Goal: Task Accomplishment & Management: Use online tool/utility

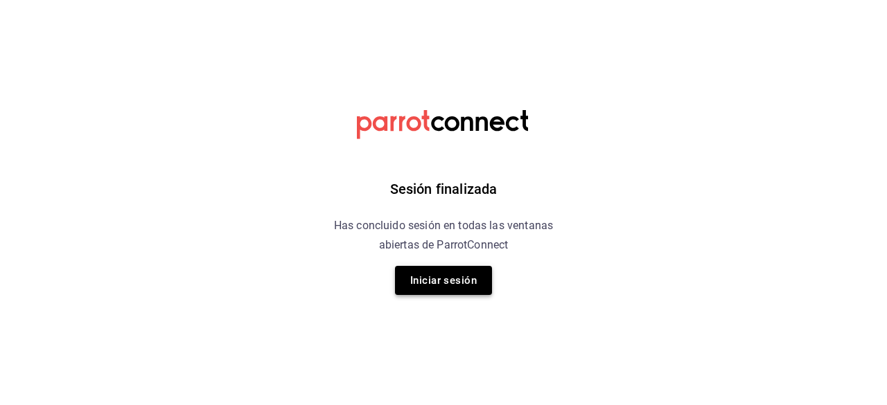
click at [417, 288] on button "Iniciar sesión" at bounding box center [443, 280] width 97 height 29
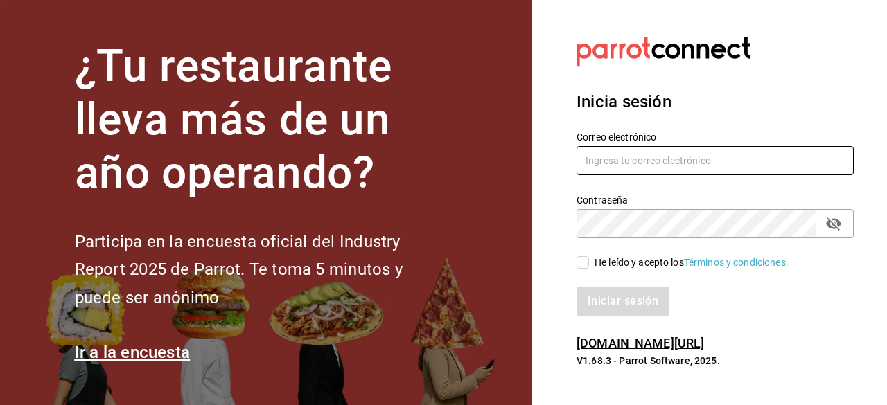
click at [611, 159] on input "text" at bounding box center [715, 160] width 277 height 29
type input "[EMAIL_ADDRESS][DOMAIN_NAME]"
click at [584, 263] on input "He leído y acepto los Términos y condiciones." at bounding box center [583, 262] width 12 height 12
checkbox input "true"
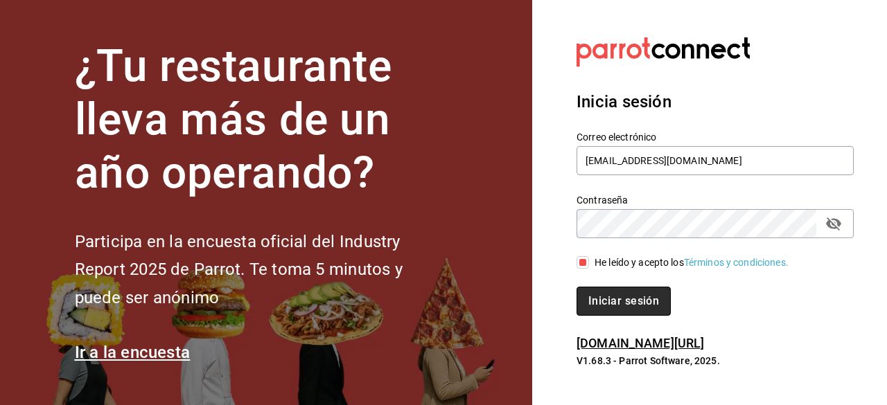
click at [605, 308] on button "Iniciar sesión" at bounding box center [624, 301] width 94 height 29
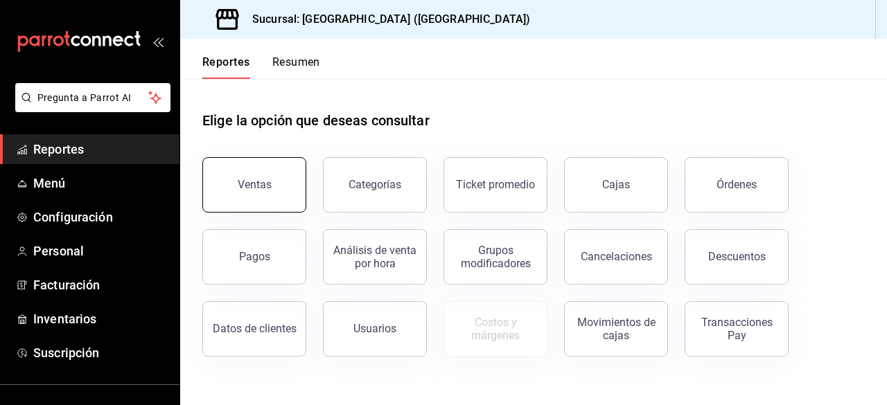
click at [283, 176] on button "Ventas" at bounding box center [254, 184] width 104 height 55
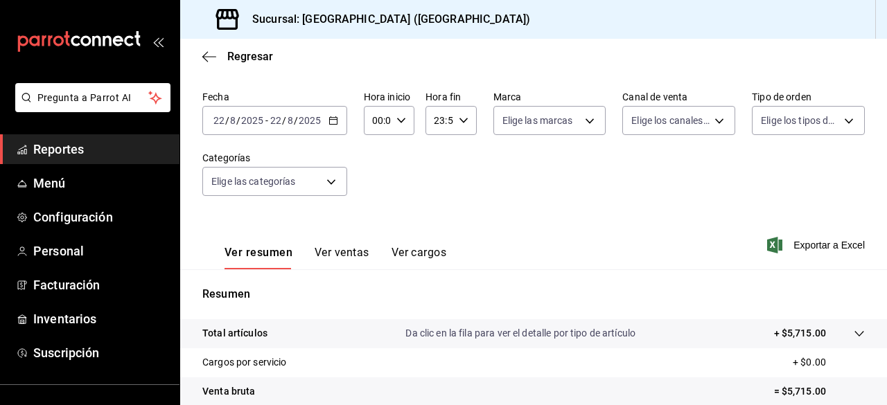
scroll to position [69, 0]
